Goal: Book appointment/travel/reservation

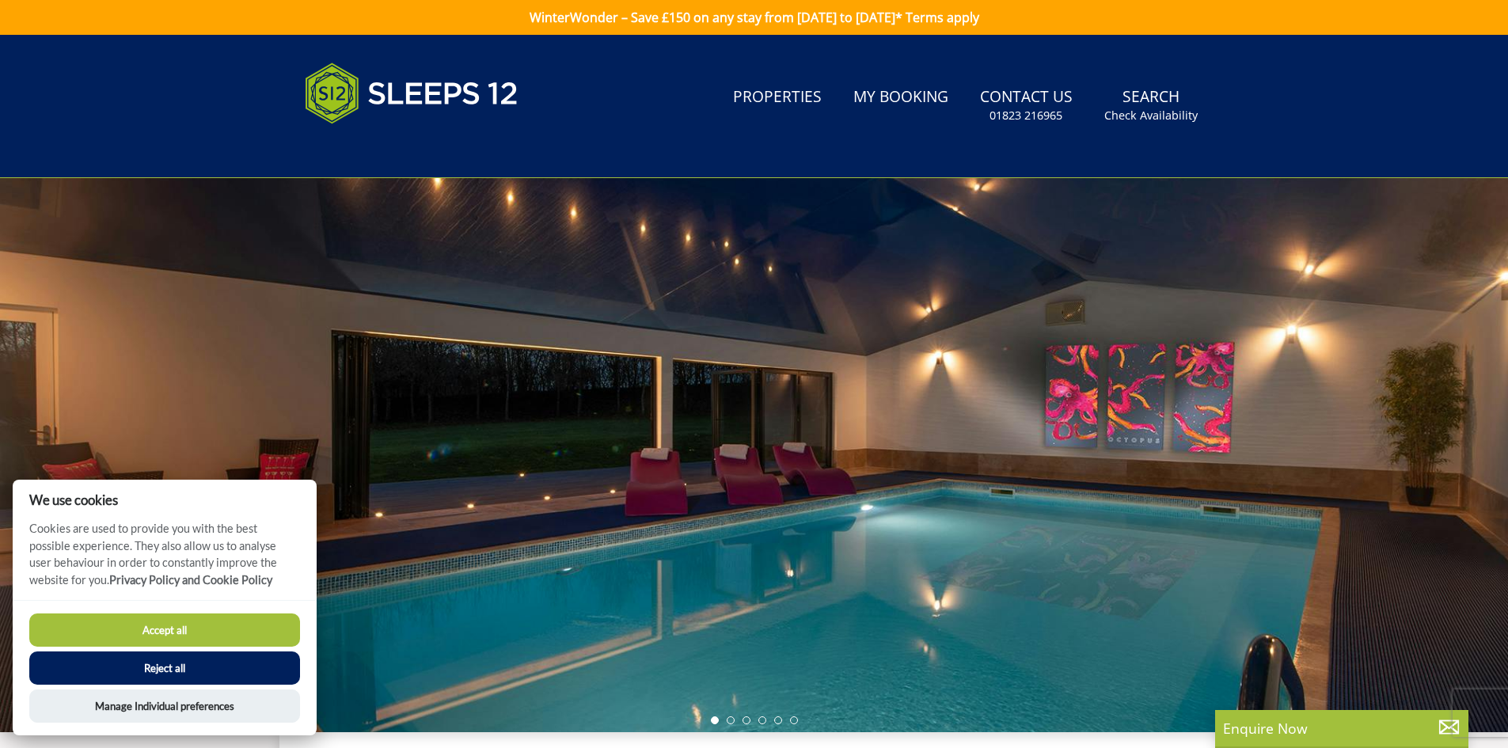
click at [161, 633] on button "Accept all" at bounding box center [164, 630] width 271 height 33
checkbox input "true"
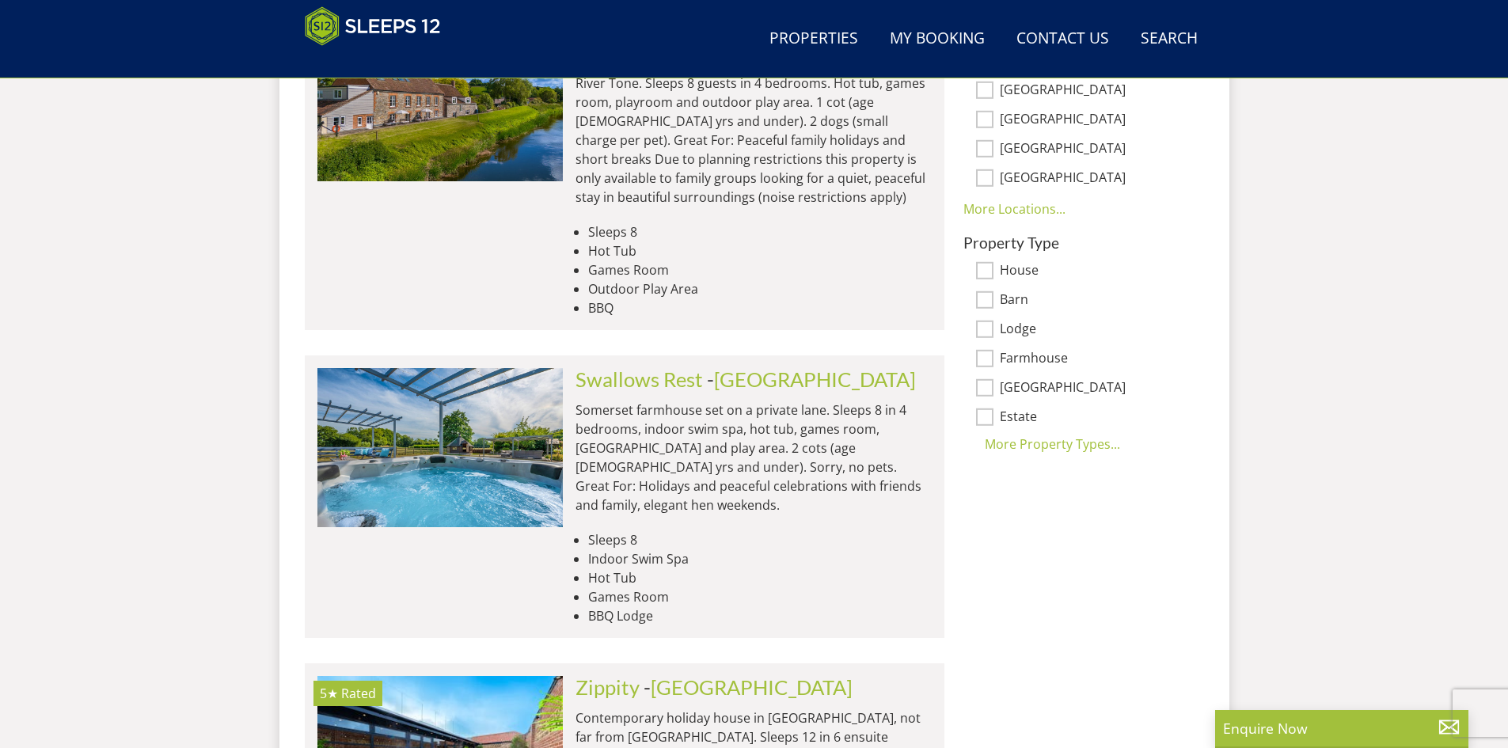
scroll to position [1203, 0]
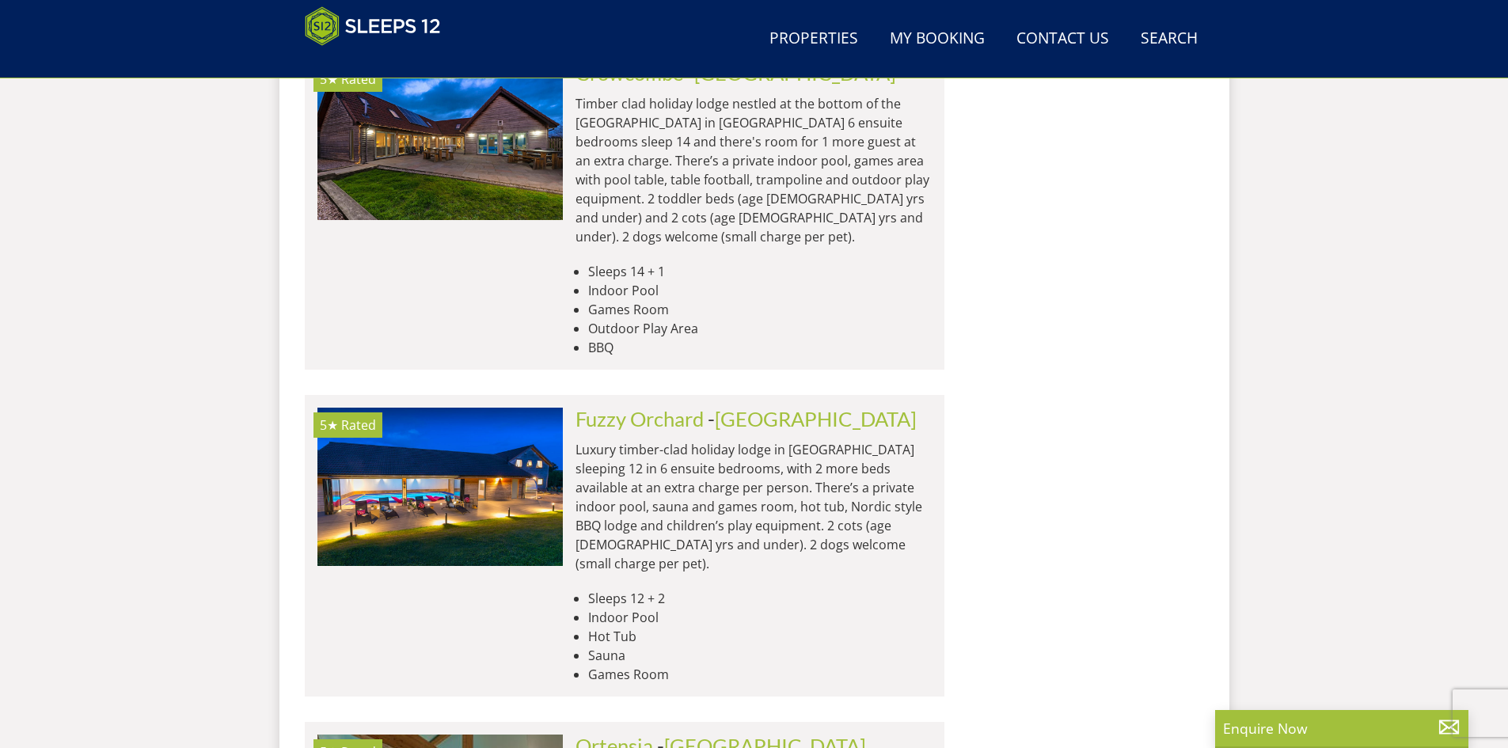
scroll to position [6663, 0]
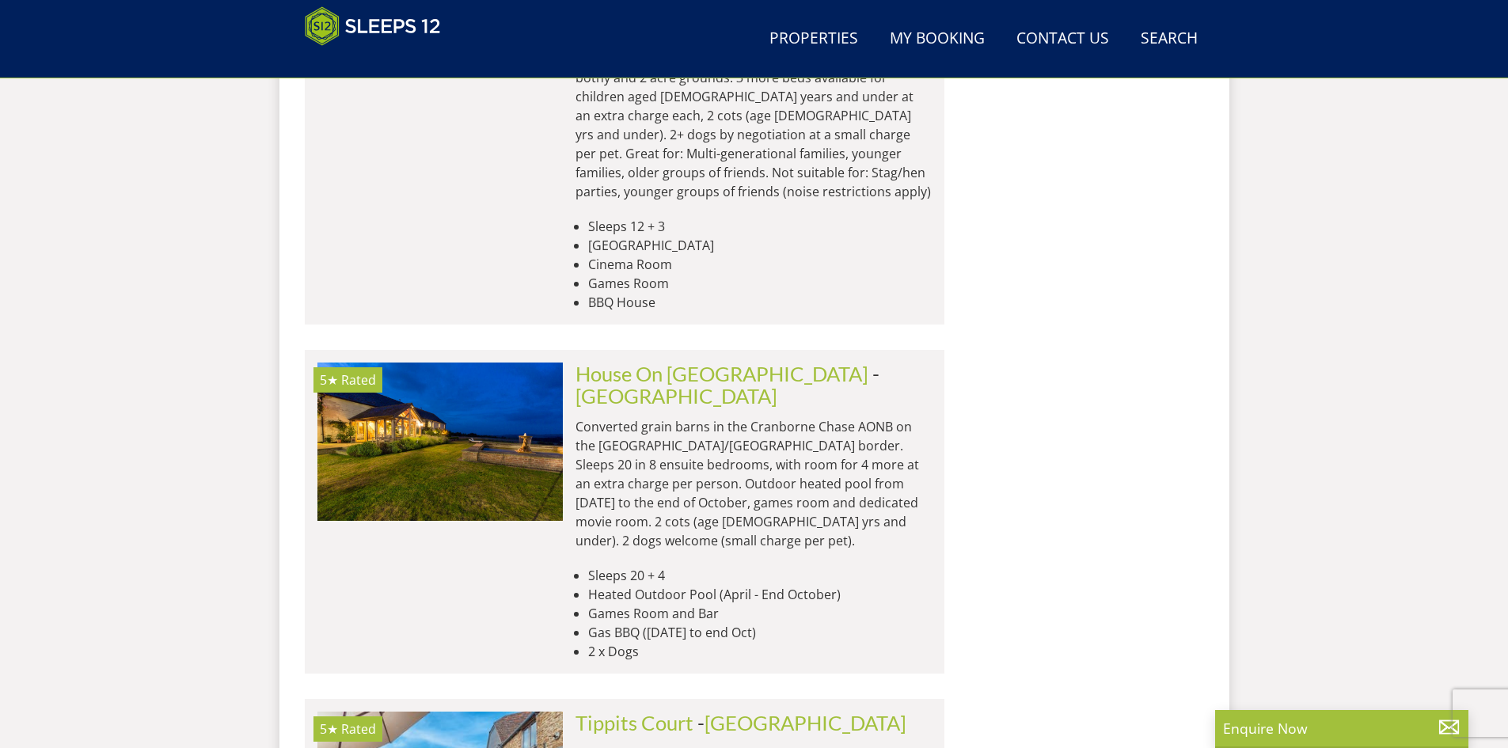
scroll to position [13149, 0]
